Goal: Complete application form: Complete application form

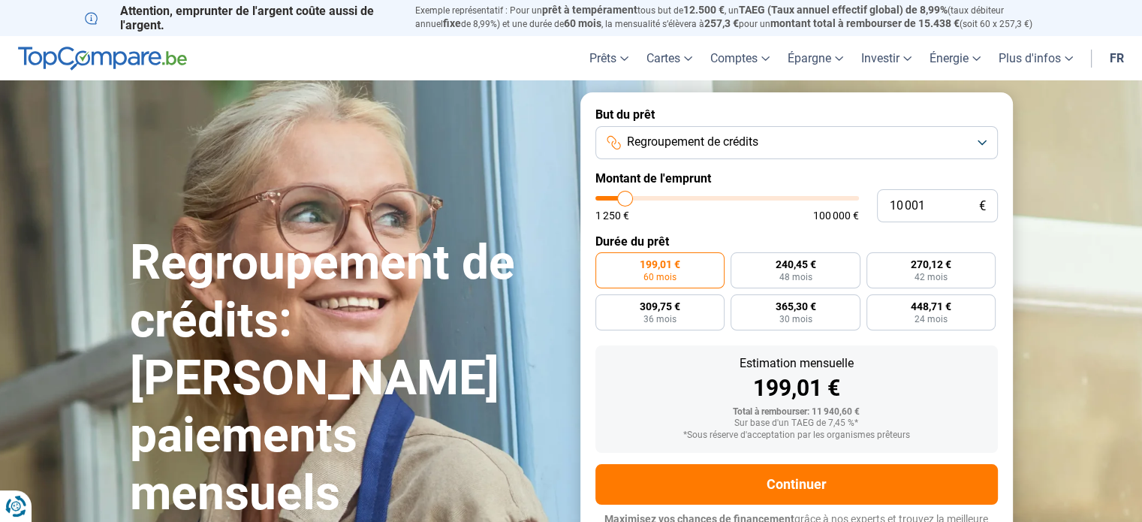
click at [776, 141] on button "Regroupement de crédits" at bounding box center [796, 142] width 402 height 33
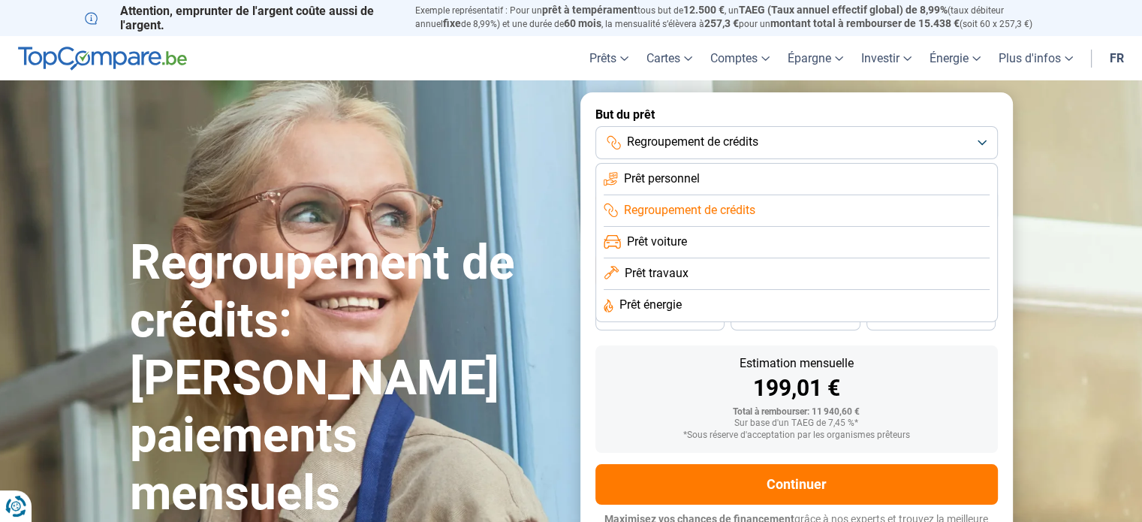
click at [749, 204] on span "Regroupement de crédits" at bounding box center [689, 210] width 131 height 17
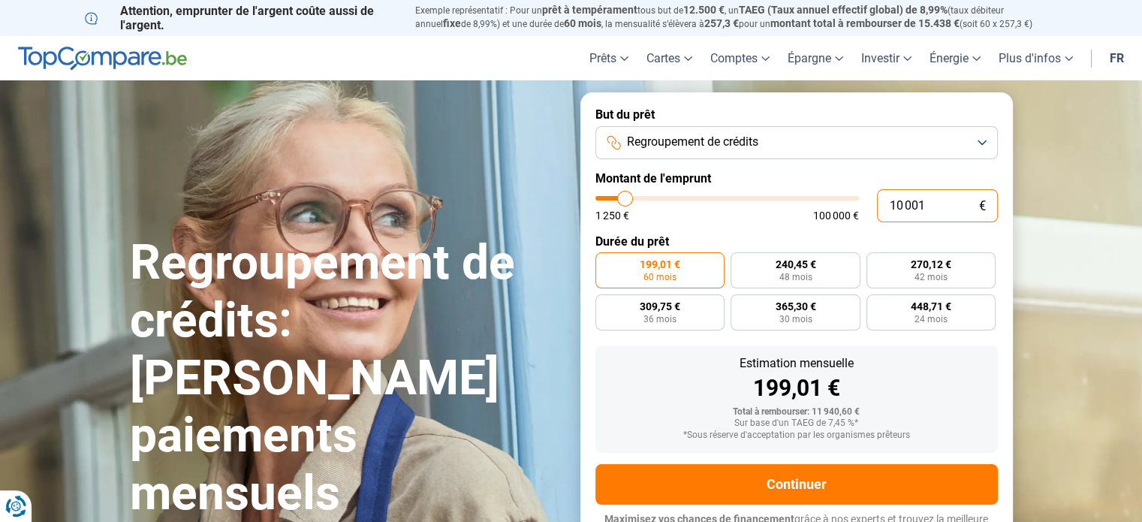
drag, startPoint x: 964, startPoint y: 206, endPoint x: 847, endPoint y: 206, distance: 117.1
click at [847, 206] on div "10 001 € 1 250 € 100 000 €" at bounding box center [796, 205] width 402 height 33
type input "10000"
radio input "true"
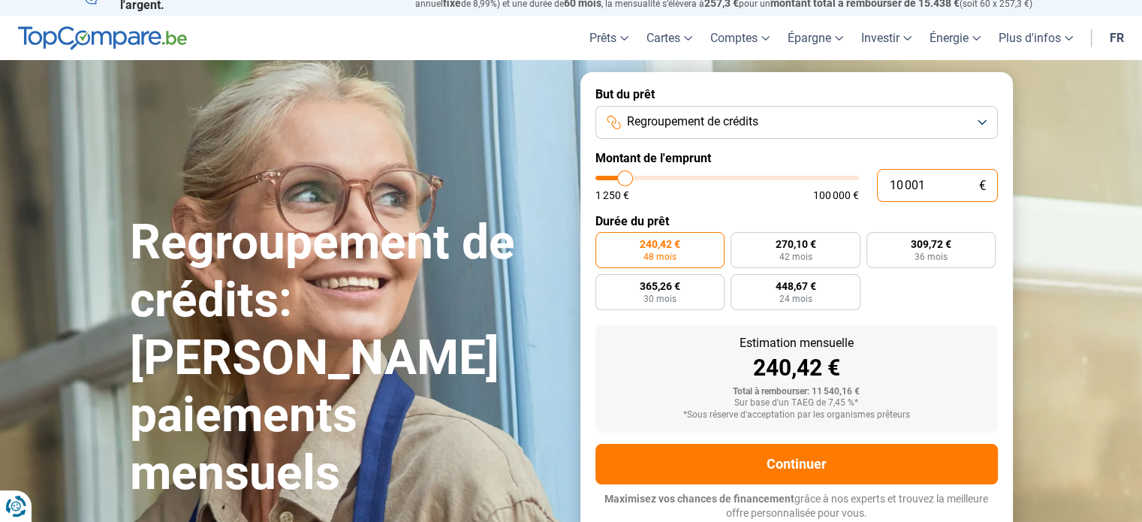
type input "1"
type input "1250"
type input "15"
type input "1250"
type input "150"
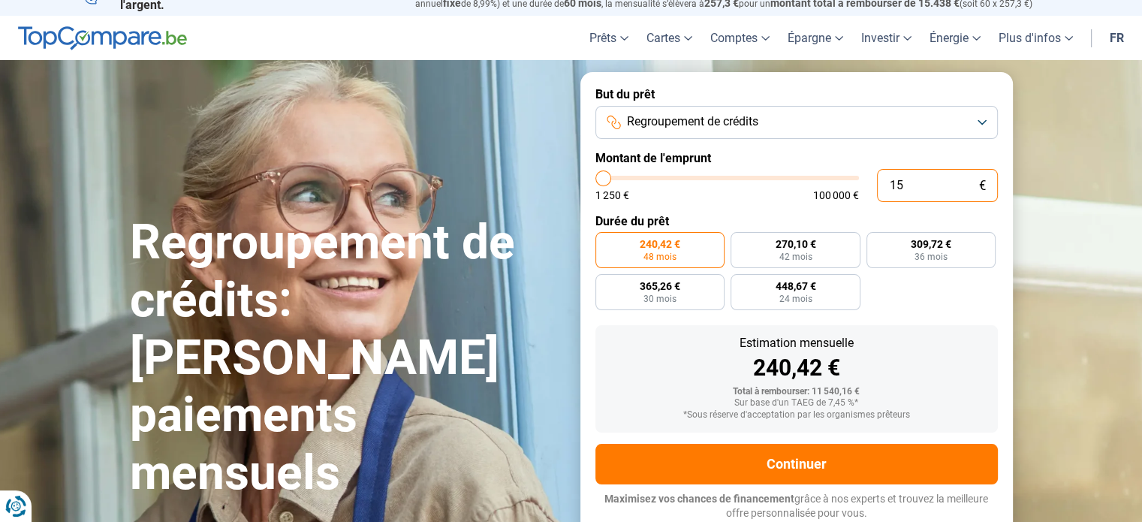
type input "1250"
type input "1 500"
type input "1500"
type input "15 000"
type input "15000"
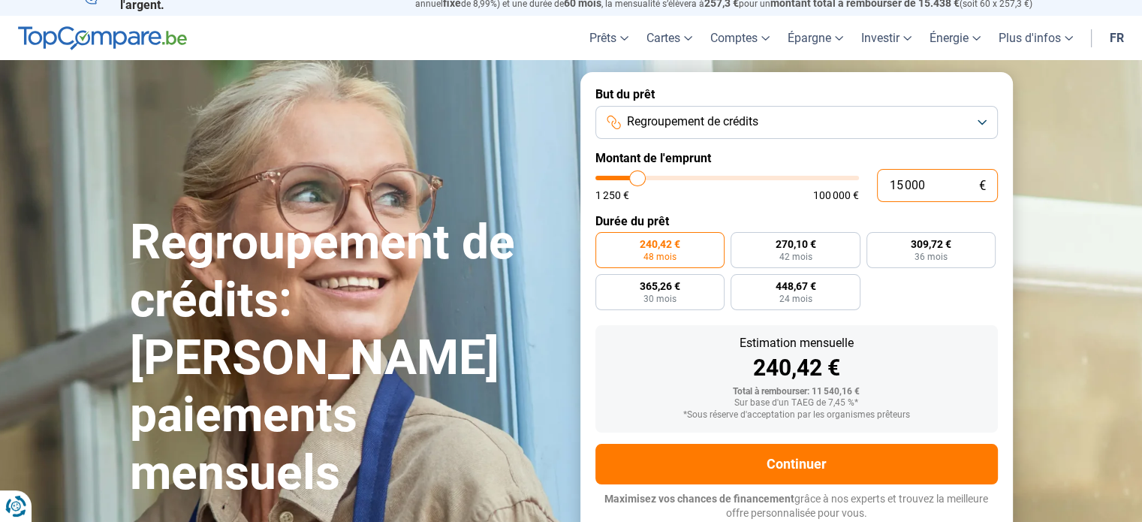
radio input "false"
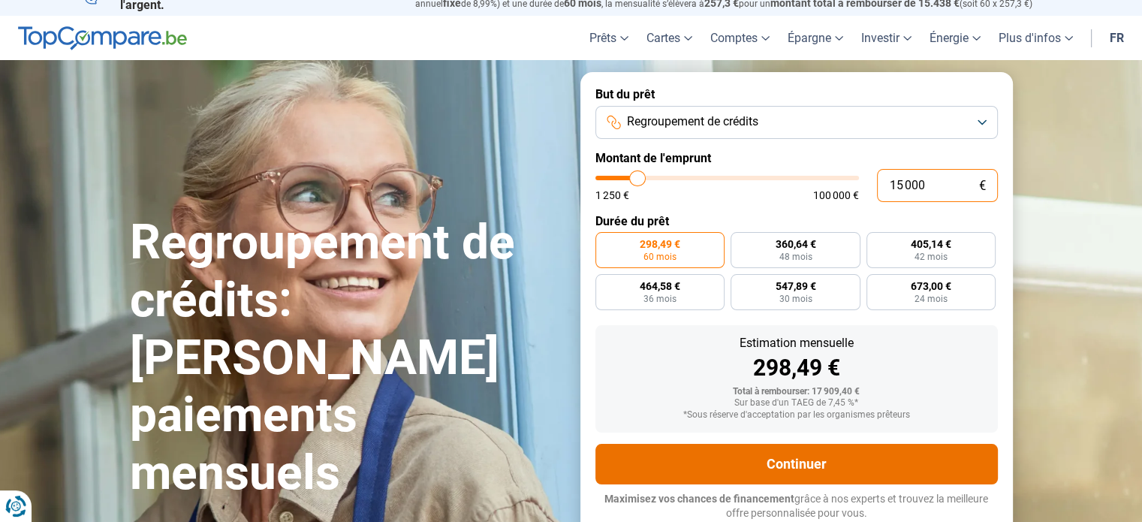
type input "15 000"
click at [807, 455] on button "Continuer" at bounding box center [796, 464] width 402 height 41
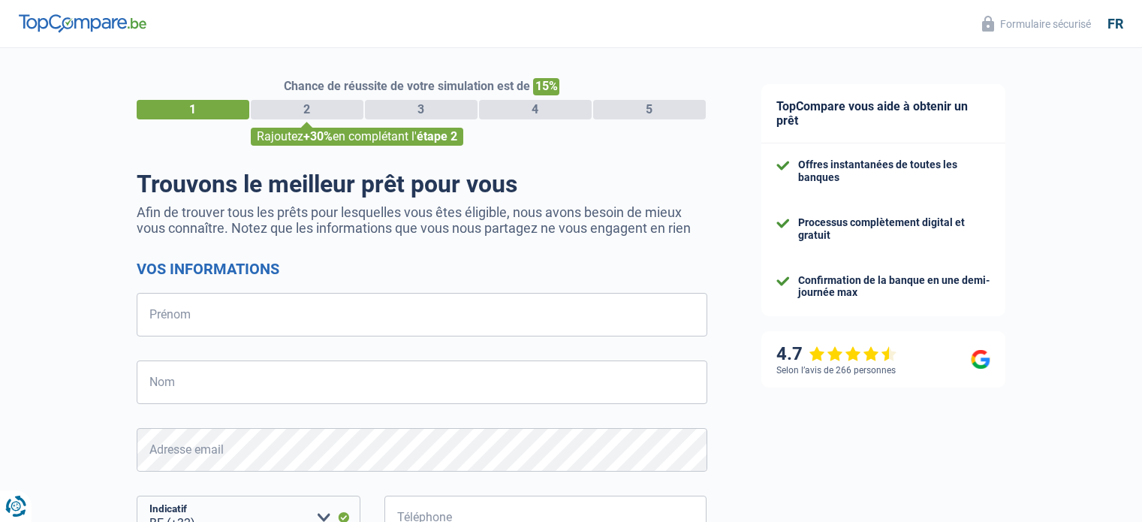
select select "32"
drag, startPoint x: 1153, startPoint y: 127, endPoint x: 1095, endPoint y: 357, distance: 236.7
click at [1095, 357] on div "TopCompare vous aide à obtenir un prêt Offres instantanées de toutes les banque…" at bounding box center [938, 432] width 408 height 768
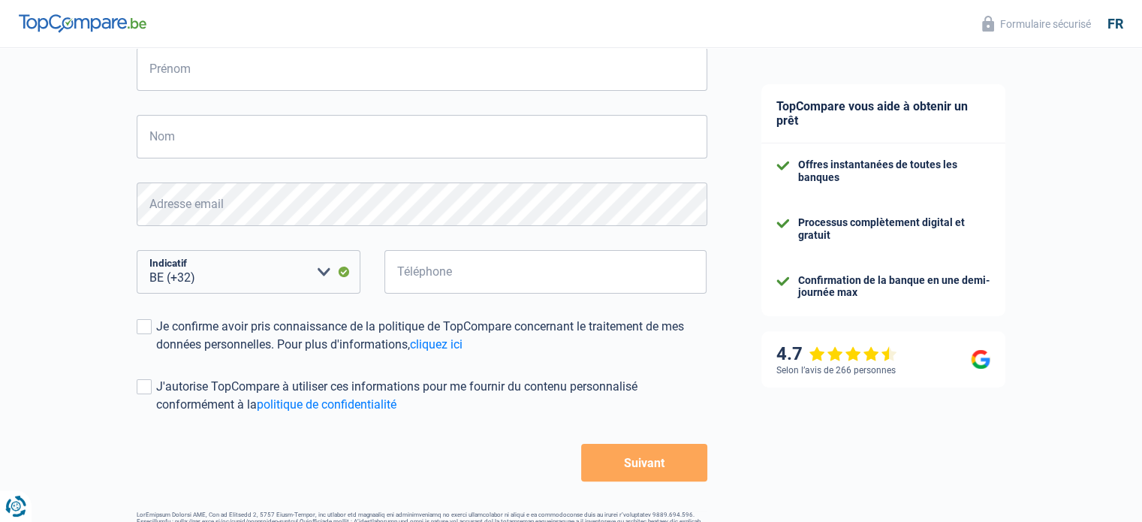
scroll to position [294, 0]
